Goal: Manage account settings

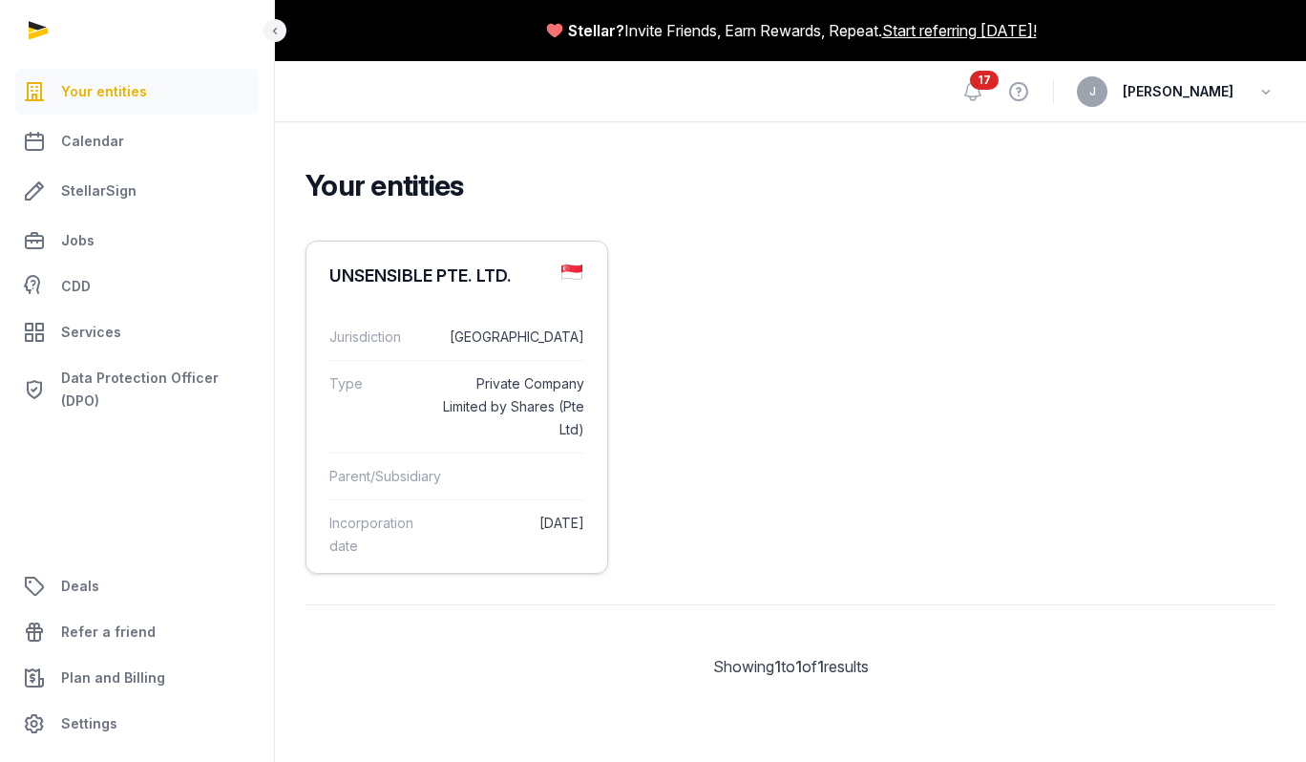
click at [479, 344] on dd "[GEOGRAPHIC_DATA]" at bounding box center [513, 337] width 144 height 23
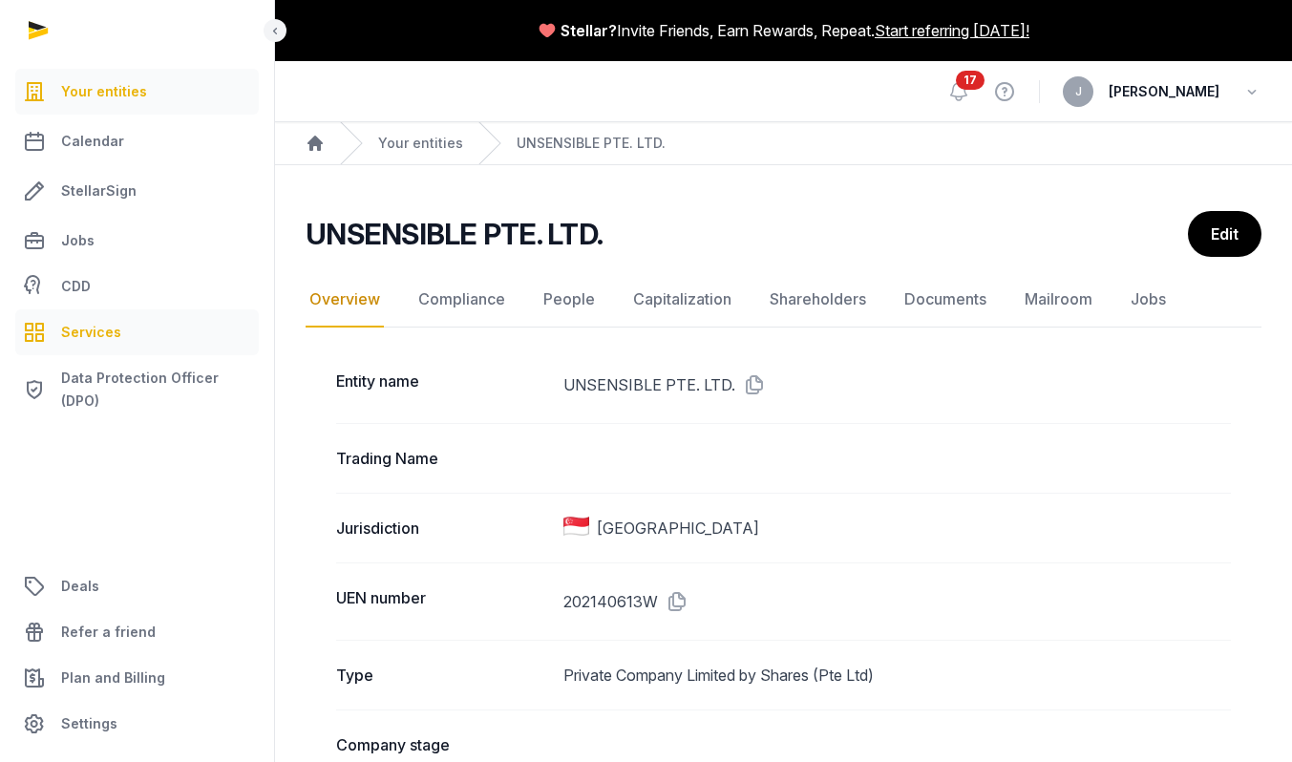
click at [107, 342] on span "Services" at bounding box center [91, 332] width 60 height 23
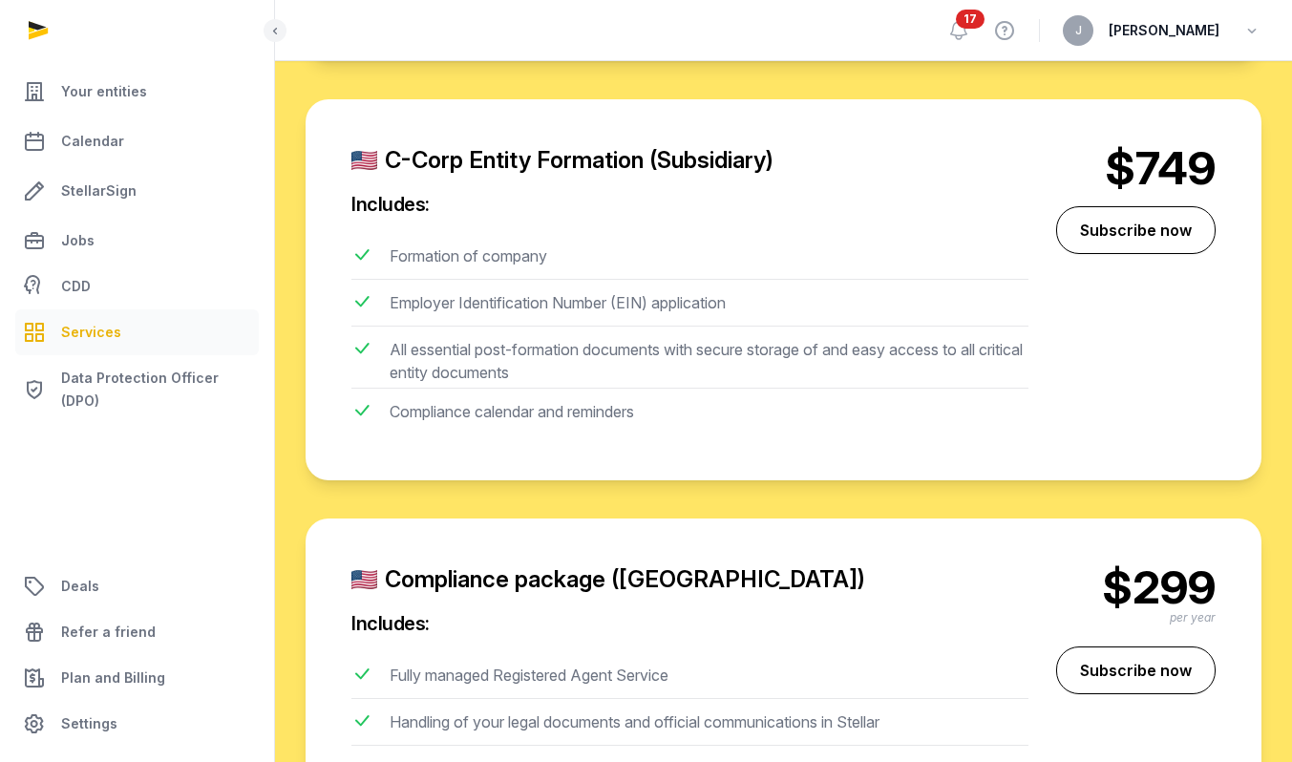
scroll to position [1364, 0]
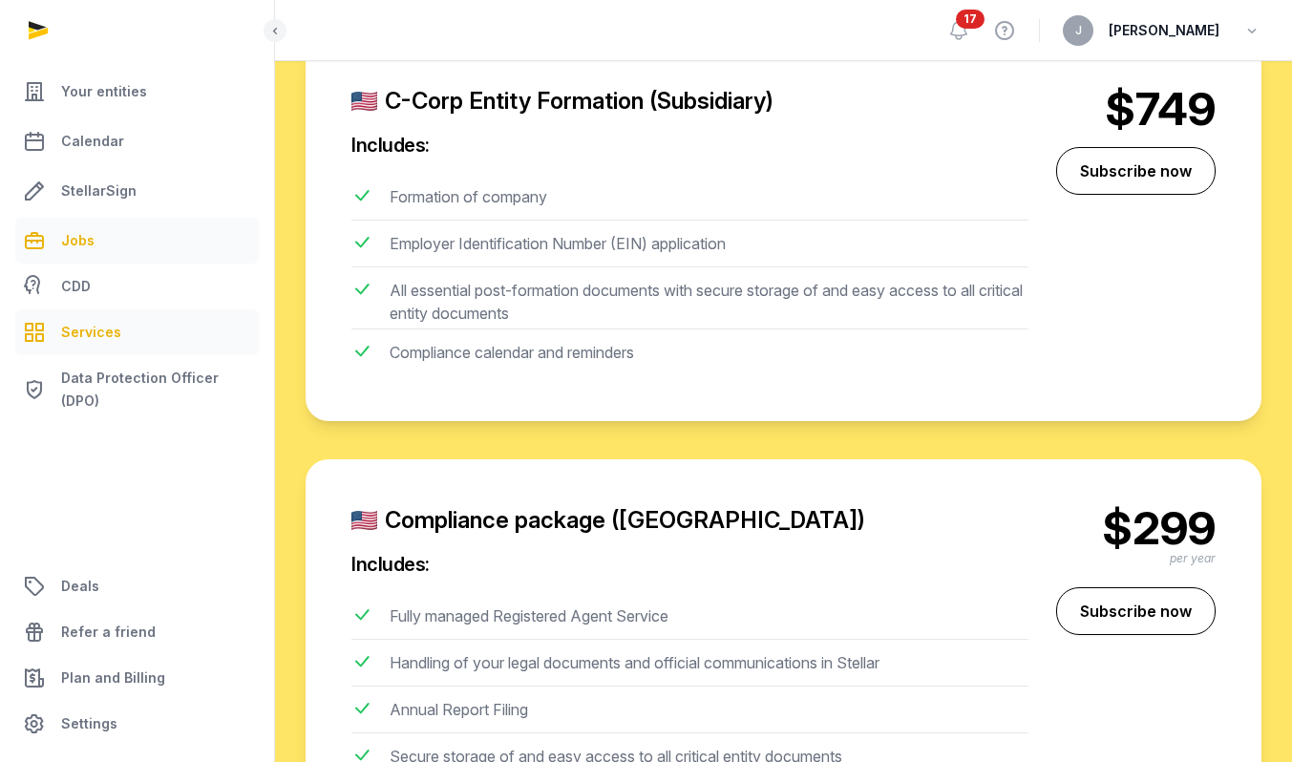
click at [109, 241] on link "Jobs" at bounding box center [136, 241] width 243 height 46
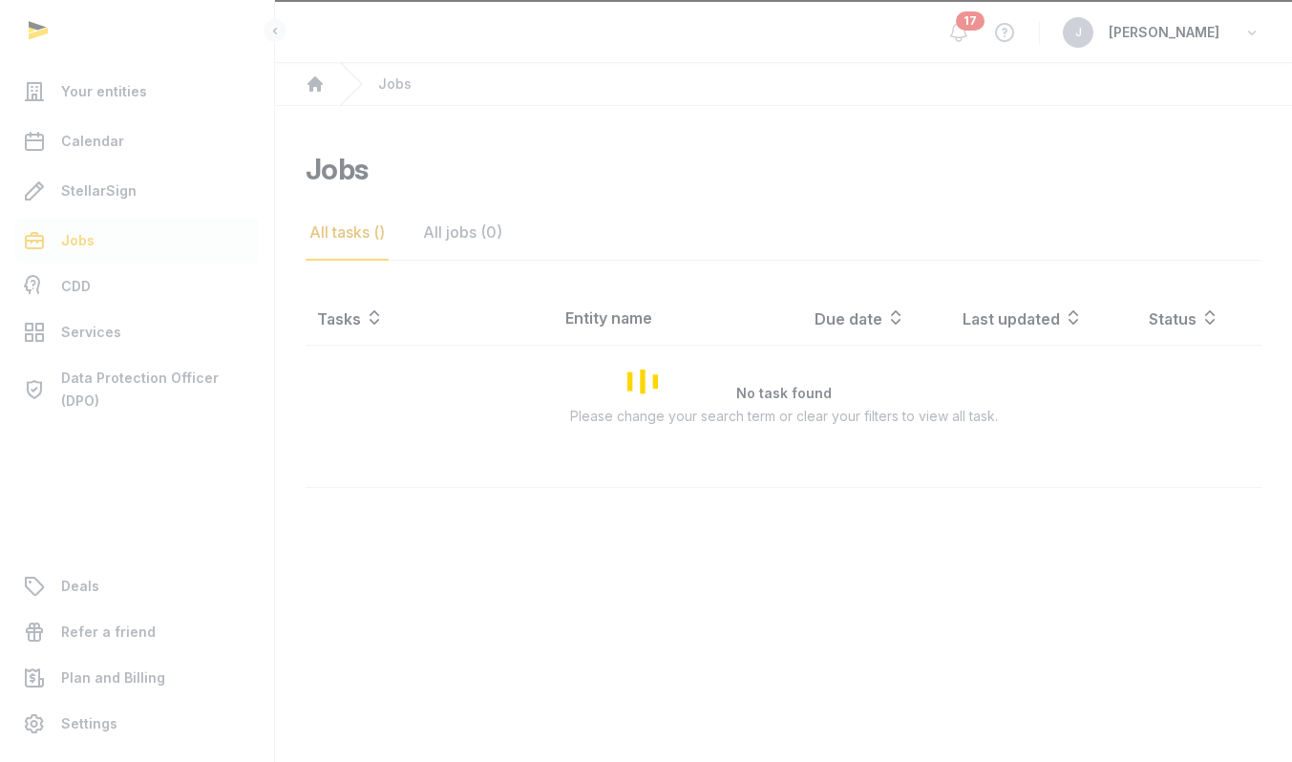
scroll to position [58, 0]
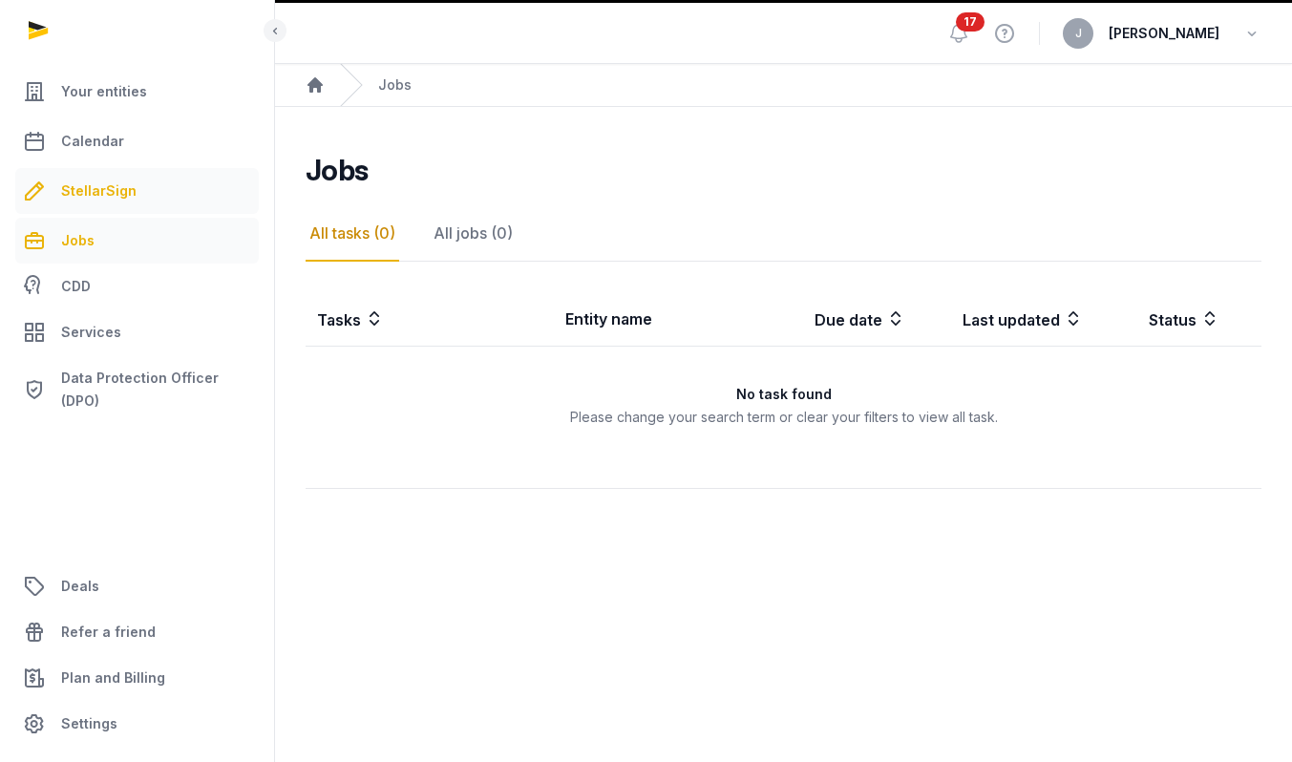
click at [117, 195] on span "StellarSign" at bounding box center [98, 191] width 75 height 23
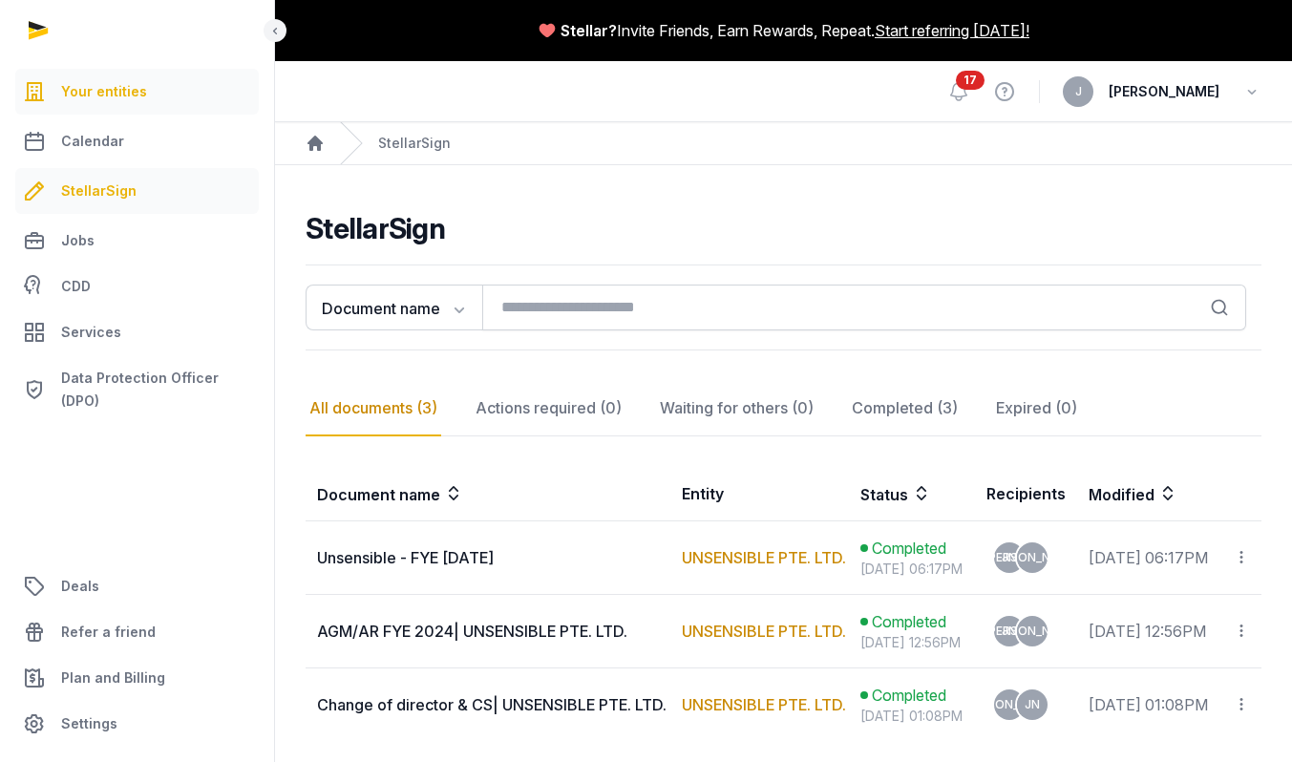
click at [104, 93] on span "Your entities" at bounding box center [104, 91] width 86 height 23
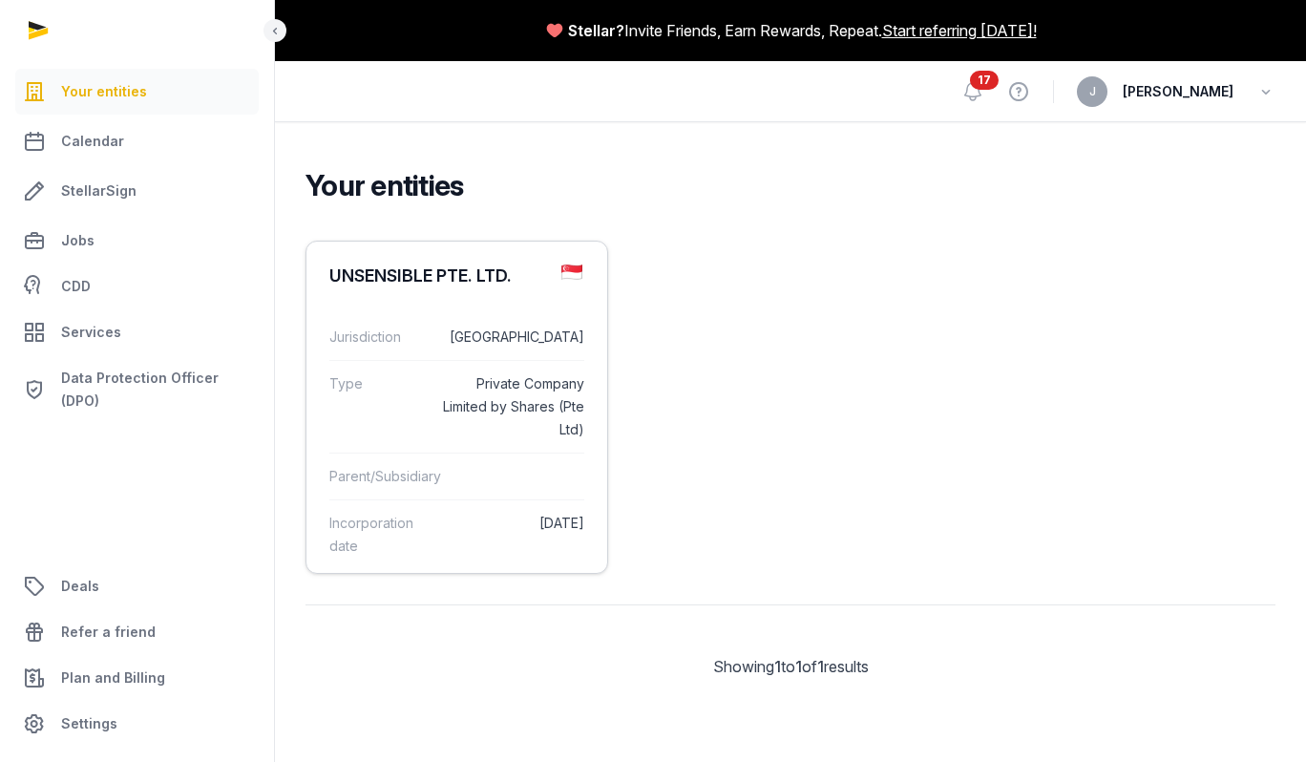
click at [466, 310] on dl "Jurisdiction [GEOGRAPHIC_DATA] Type Private Company Limited by Shares (Pte Ltd)…" at bounding box center [456, 441] width 301 height 285
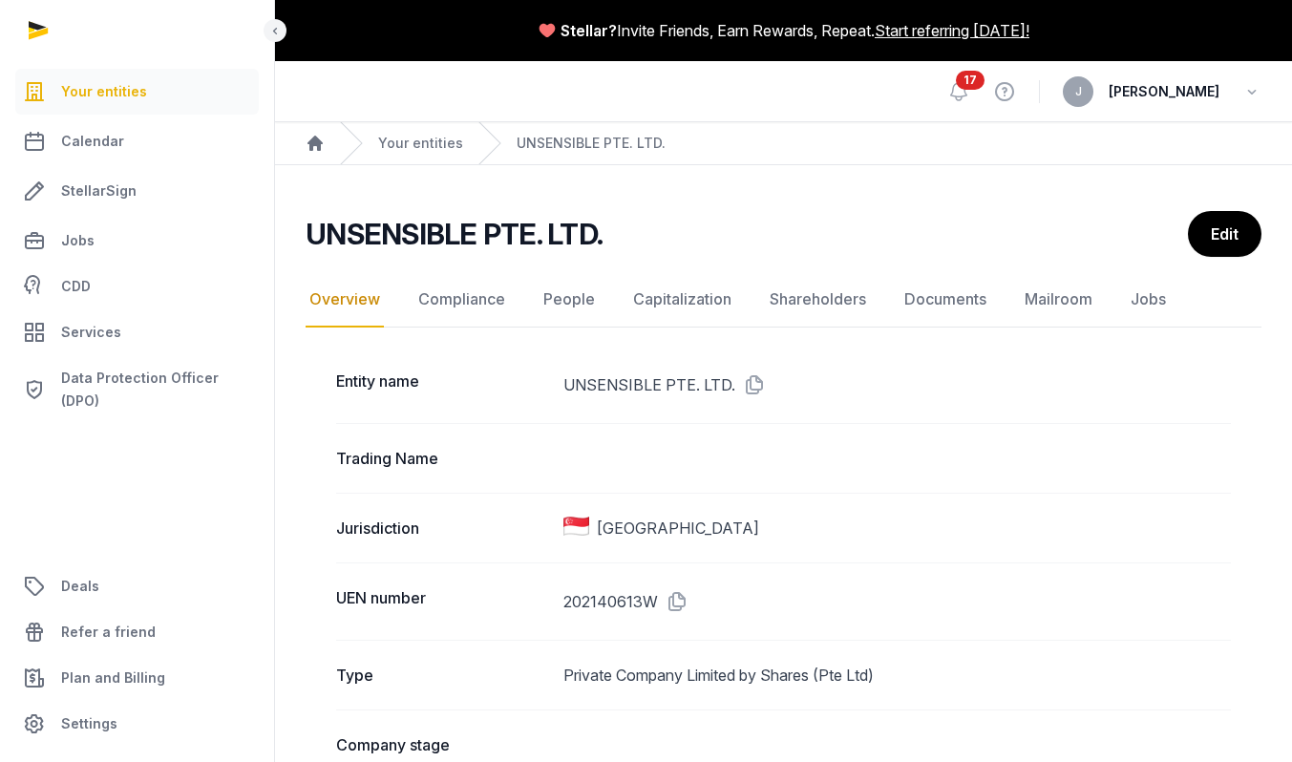
click at [1196, 94] on span "[PERSON_NAME]" at bounding box center [1164, 91] width 111 height 23
click at [1245, 93] on icon "button" at bounding box center [1251, 91] width 19 height 27
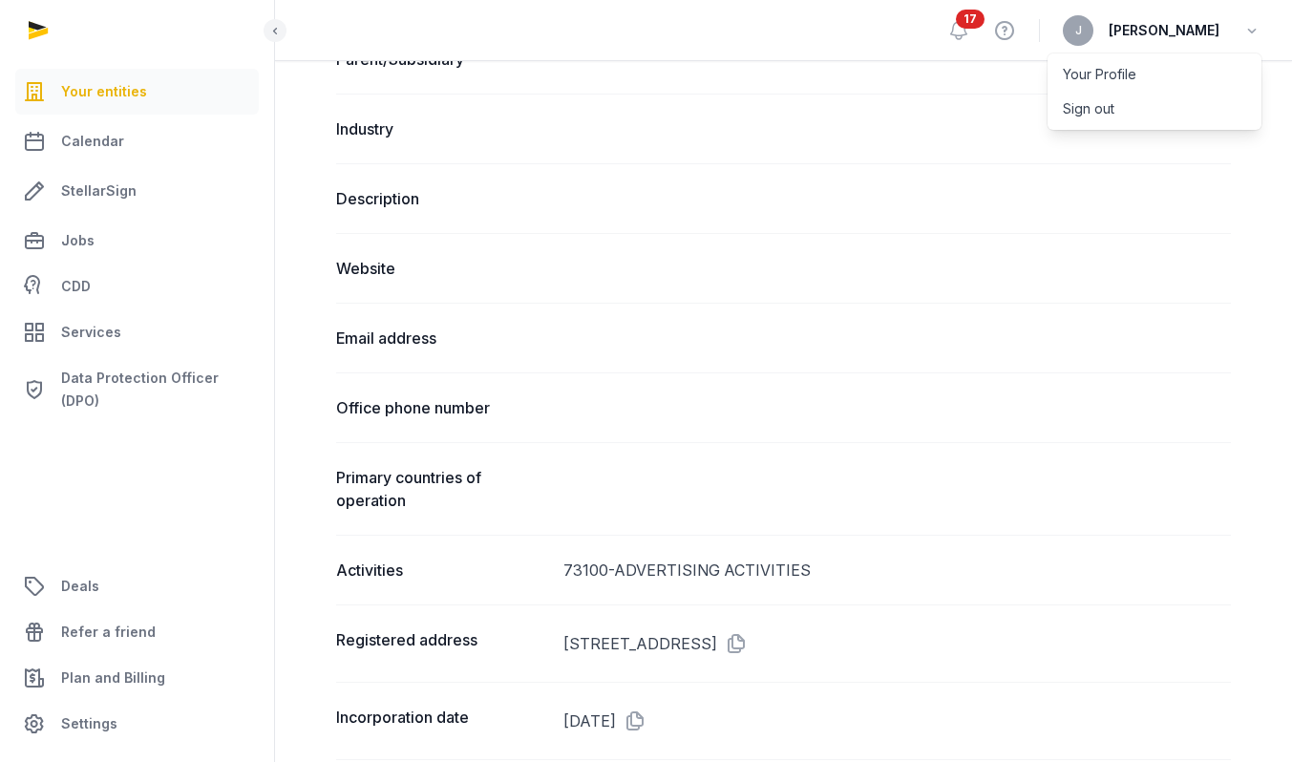
scroll to position [860, 0]
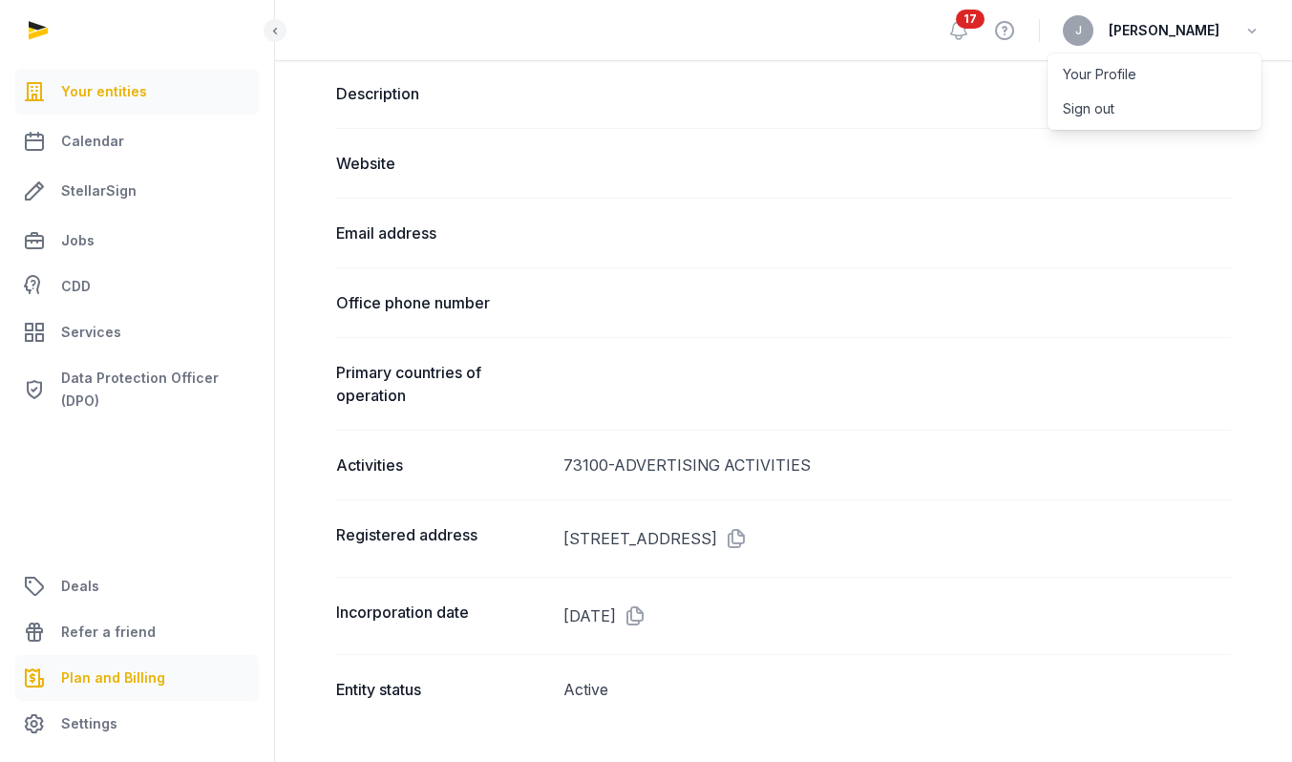
click at [93, 681] on span "Plan and Billing" at bounding box center [113, 677] width 104 height 23
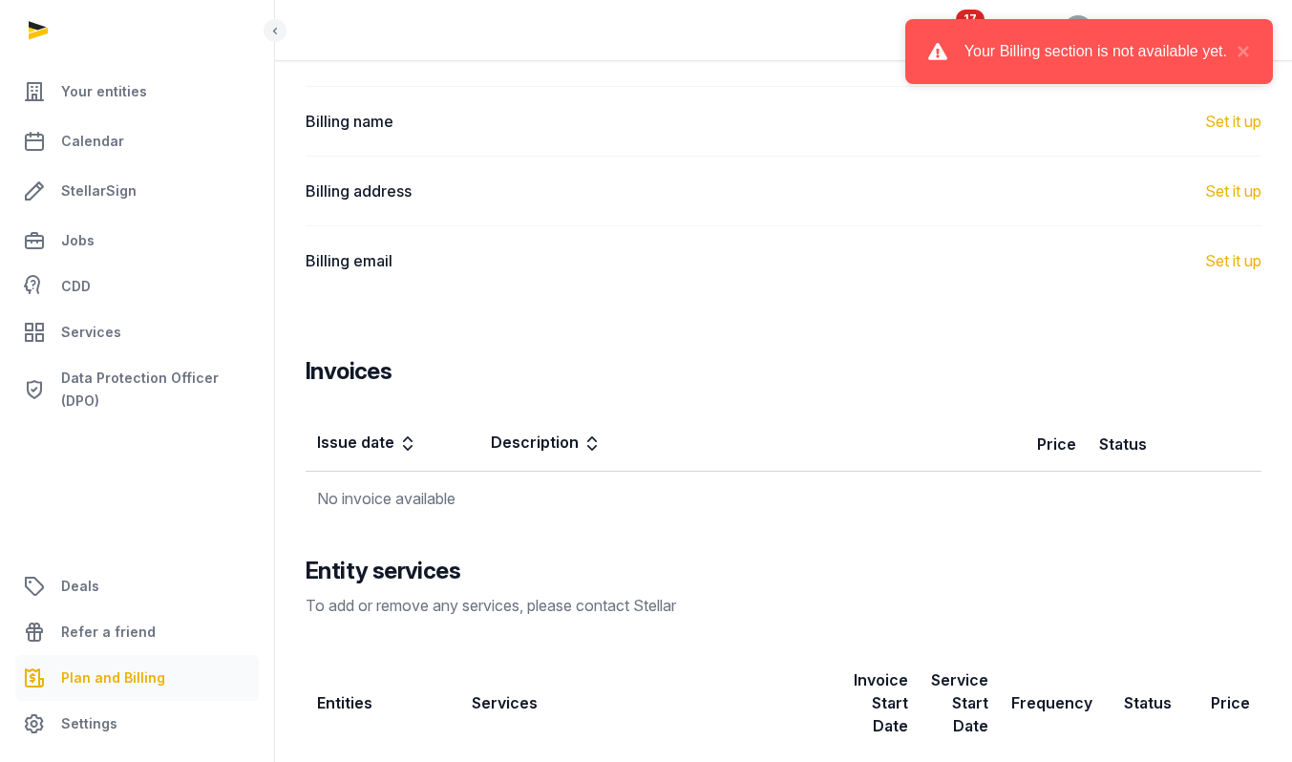
scroll to position [350, 0]
